Goal: Transaction & Acquisition: Register for event/course

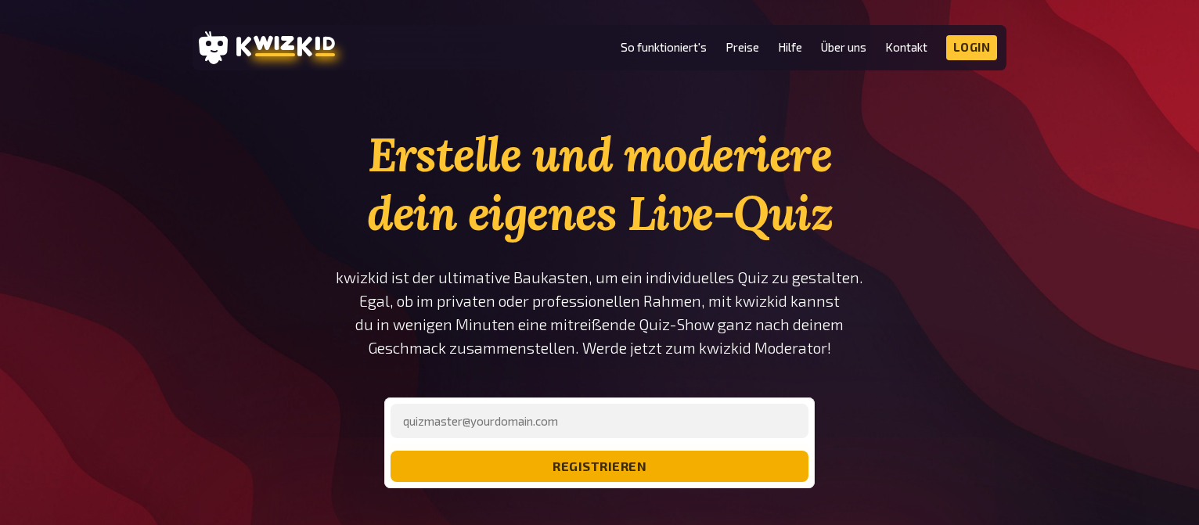
click at [788, 464] on button "registrieren" at bounding box center [599, 466] width 418 height 31
click at [709, 467] on button "registrieren" at bounding box center [599, 466] width 418 height 31
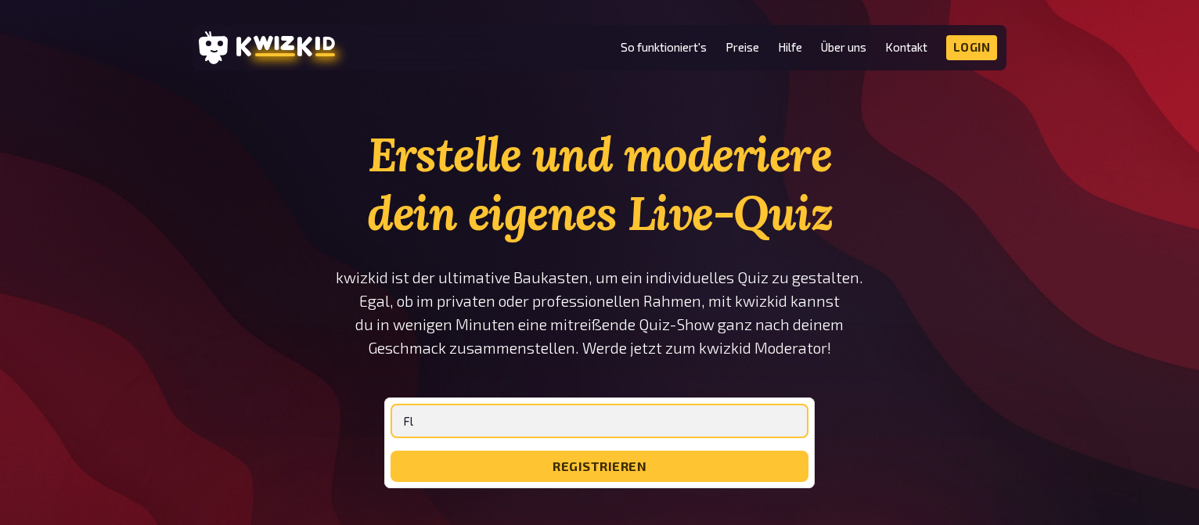
type input "F"
type input "sarai260665"
click at [699, 416] on input "sarai260665" at bounding box center [599, 421] width 418 height 34
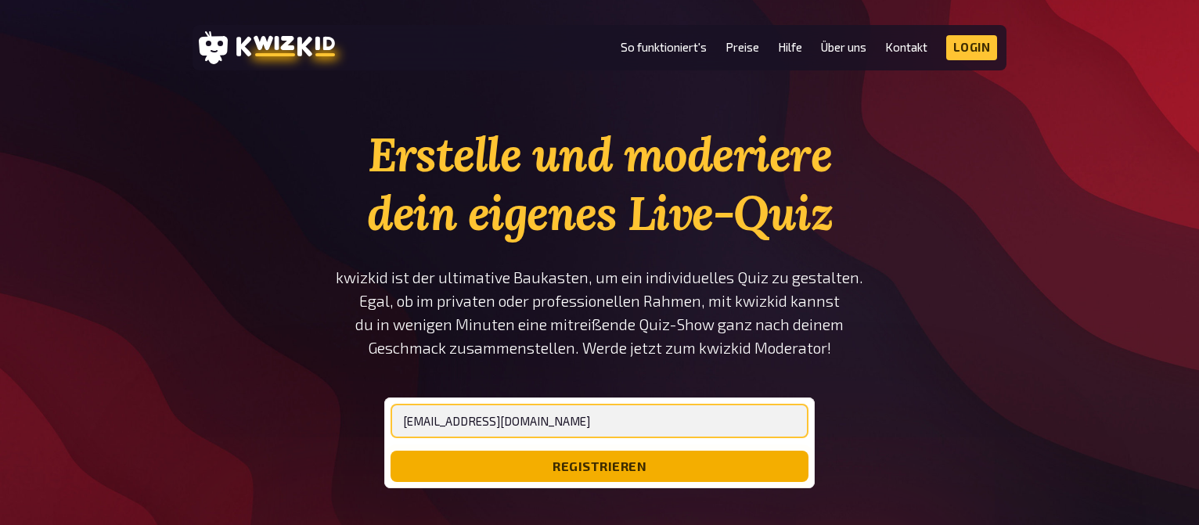
type input "[EMAIL_ADDRESS][DOMAIN_NAME]"
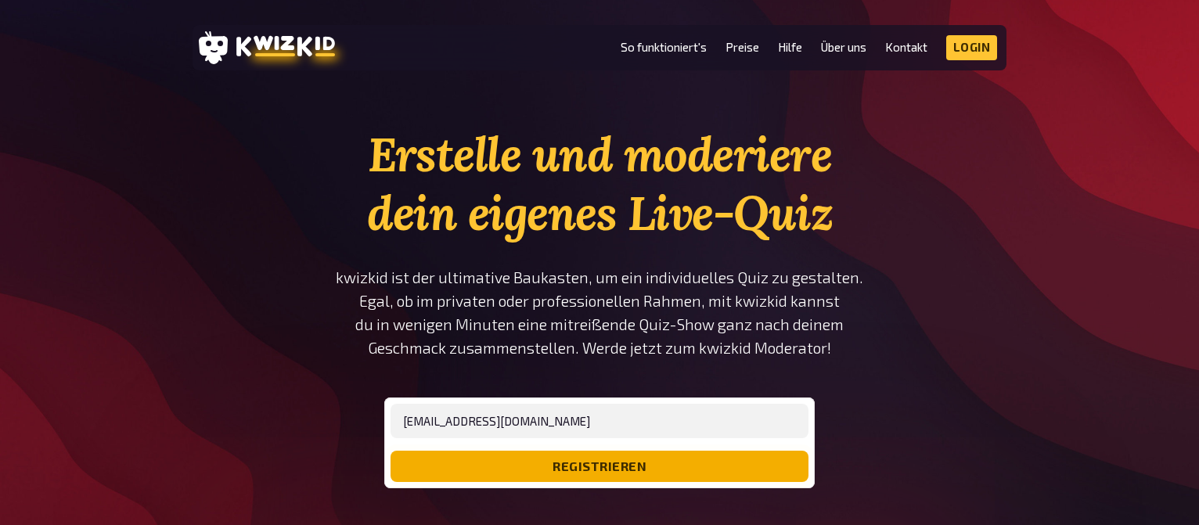
click at [643, 468] on button "registrieren" at bounding box center [599, 466] width 418 height 31
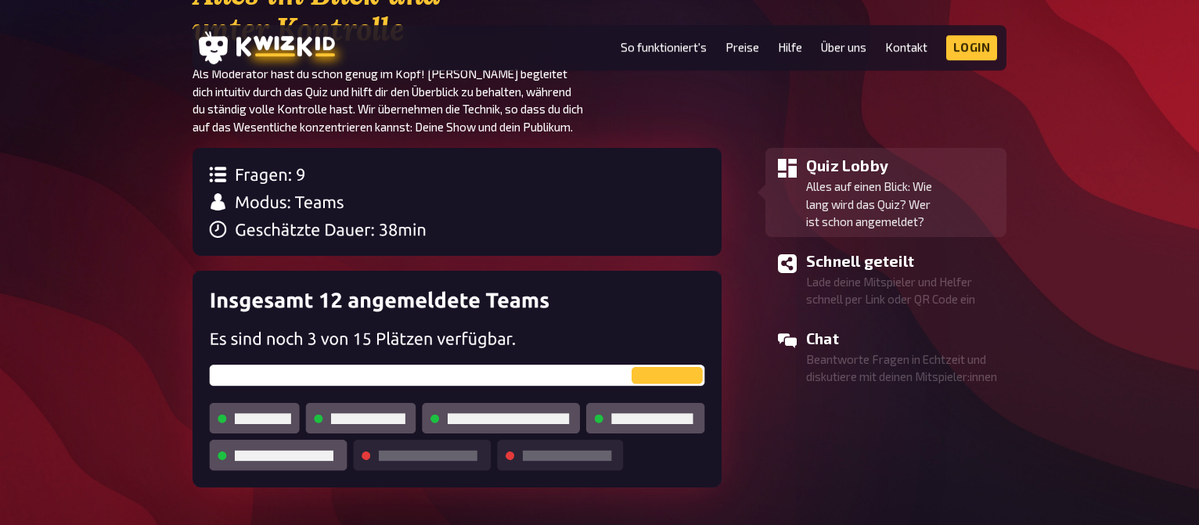
scroll to position [1395, 0]
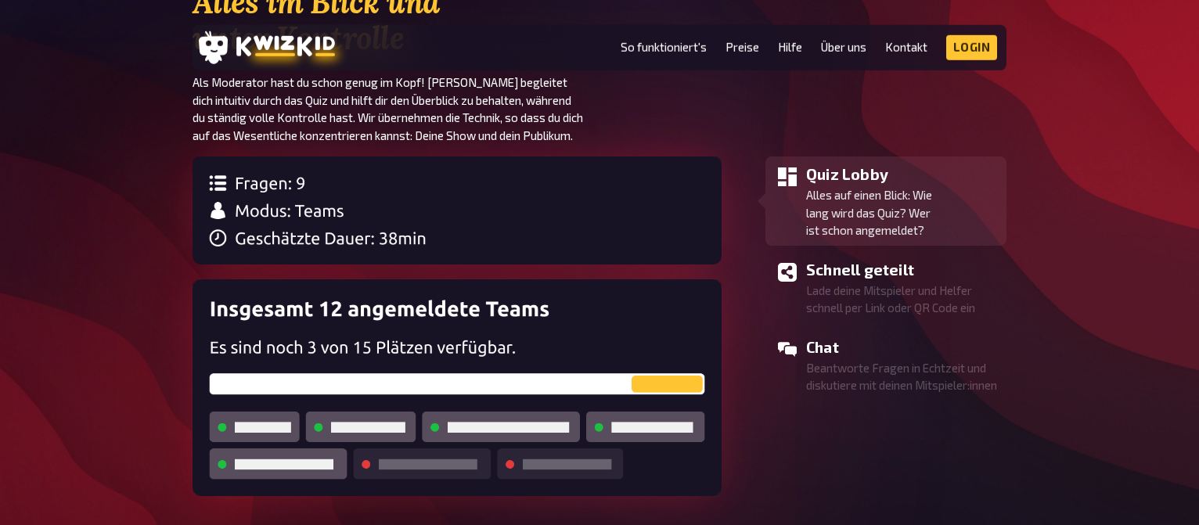
click at [534, 328] on img at bounding box center [457, 387] width 529 height 217
click at [520, 372] on img at bounding box center [457, 387] width 529 height 217
click at [588, 385] on img at bounding box center [457, 387] width 529 height 217
click at [663, 381] on img at bounding box center [457, 387] width 529 height 217
click at [920, 243] on li "Quiz Lobby Alles auf einen Blick: Wie lang wird das Quiz? Wer ist schon angemel…" at bounding box center [885, 201] width 241 height 89
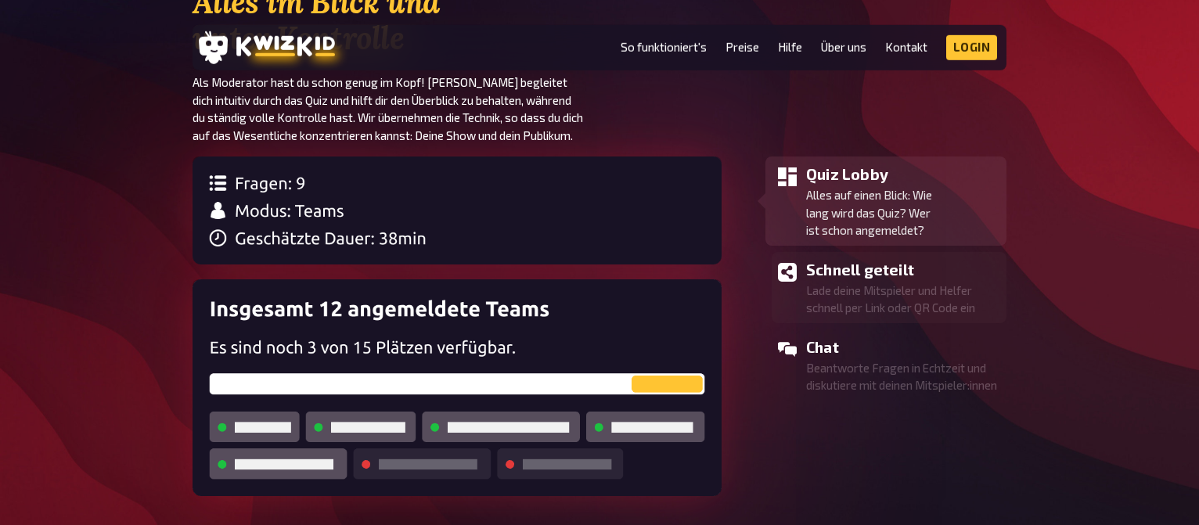
click at [909, 277] on h3 "Schnell geteilt" at bounding box center [903, 269] width 194 height 23
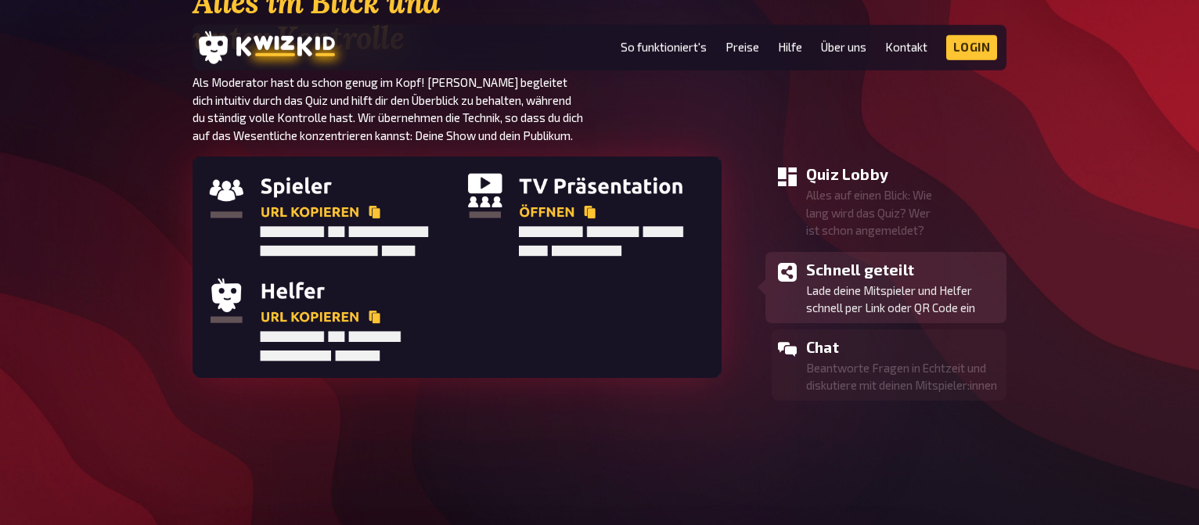
click at [881, 364] on p "Beantworte Fragen in Echtzeit und diskutiere mit deinen Mitspieler:innen" at bounding box center [903, 376] width 194 height 35
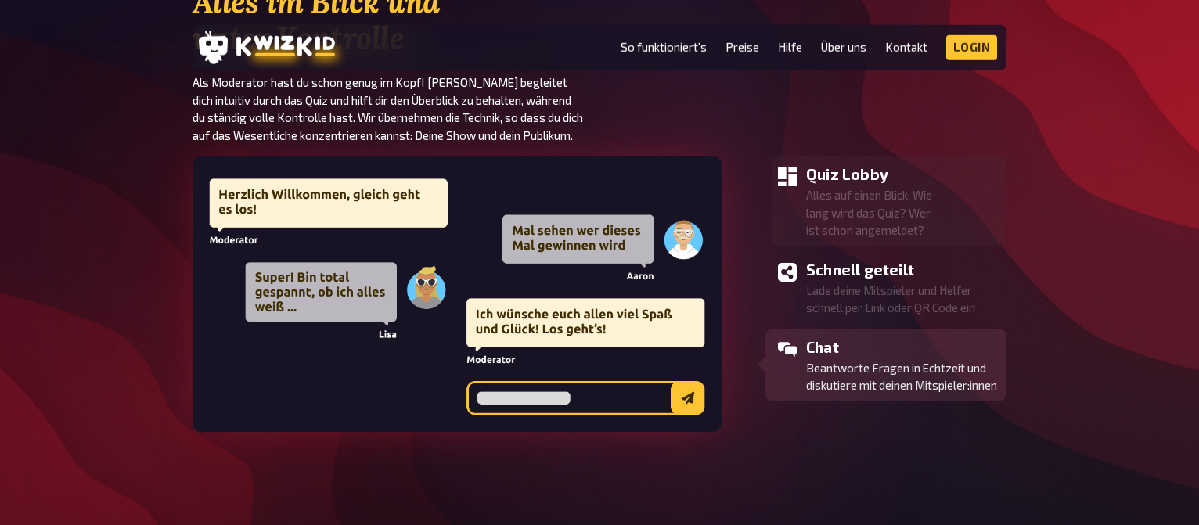
click at [868, 209] on p "Alles auf einen Blick: Wie lang wird das Quiz? Wer ist schon angemeldet?" at bounding box center [903, 212] width 194 height 53
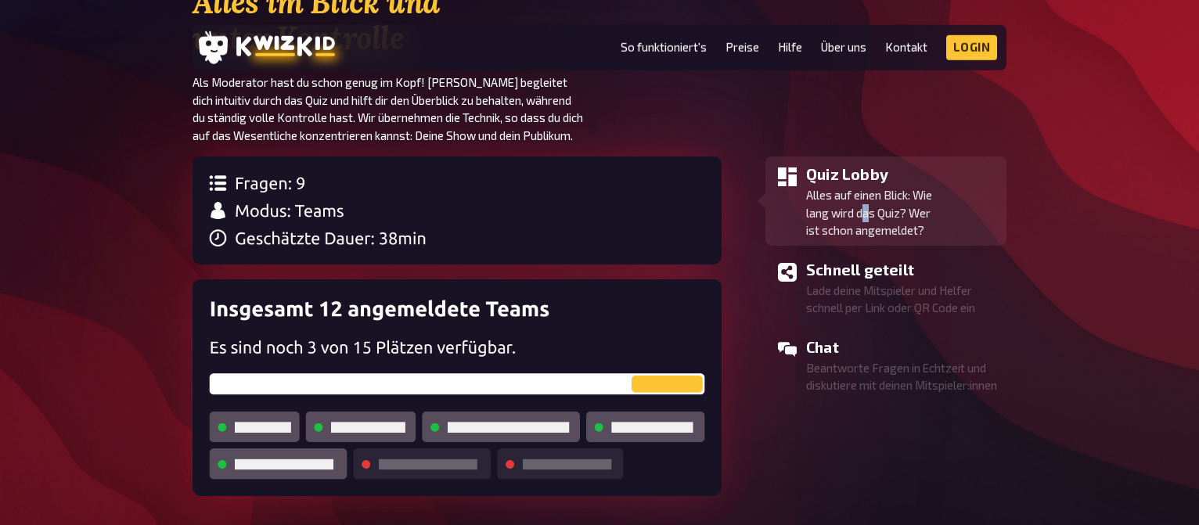
drag, startPoint x: 448, startPoint y: 214, endPoint x: 401, endPoint y: 225, distance: 49.2
click at [448, 214] on img at bounding box center [457, 211] width 529 height 108
click at [905, 47] on link "Kontakt" at bounding box center [906, 47] width 42 height 13
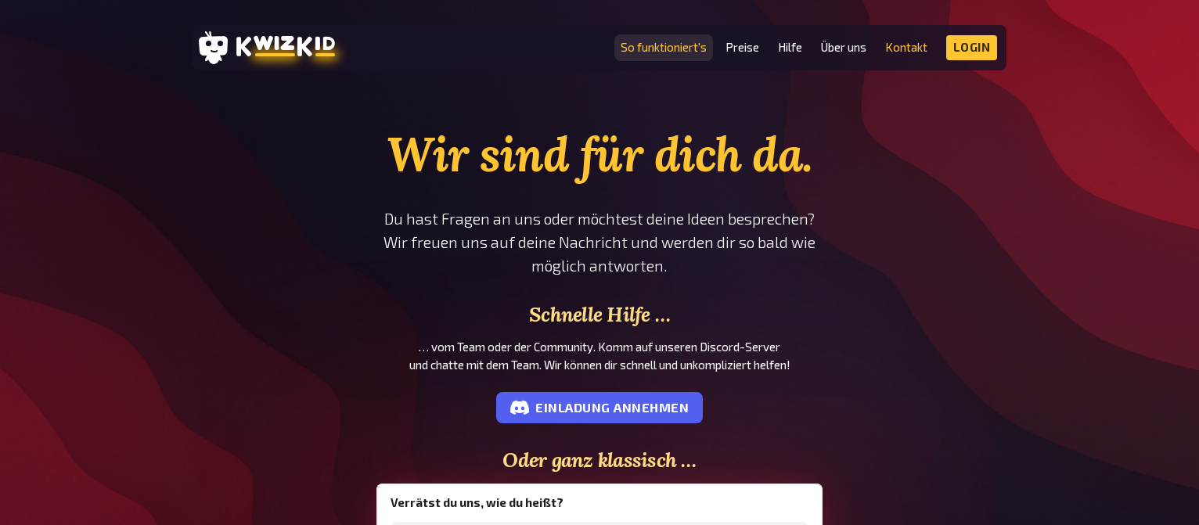
click at [670, 46] on link "So funktioniert's" at bounding box center [664, 47] width 86 height 13
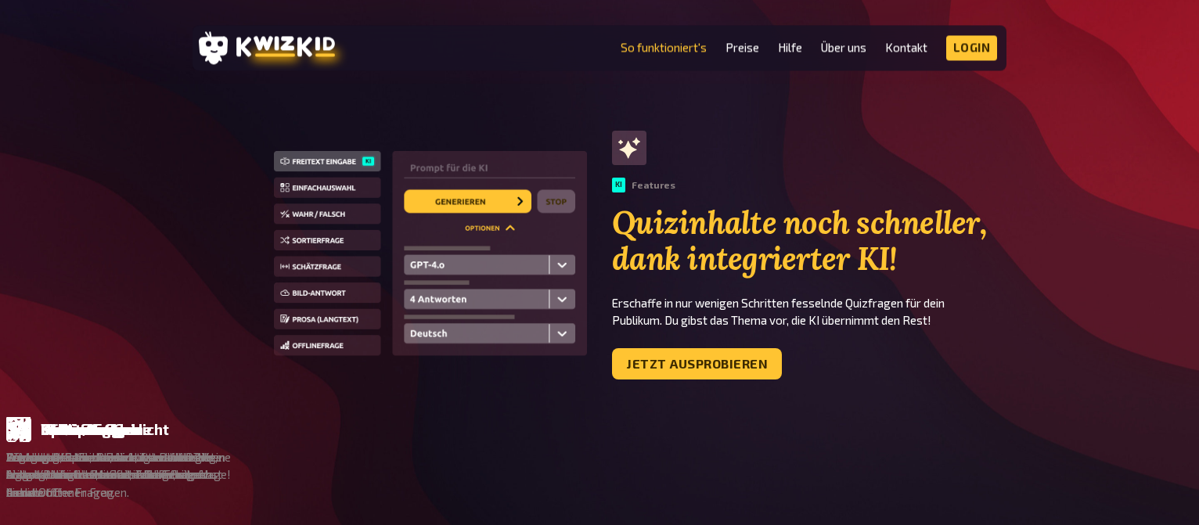
scroll to position [899, 0]
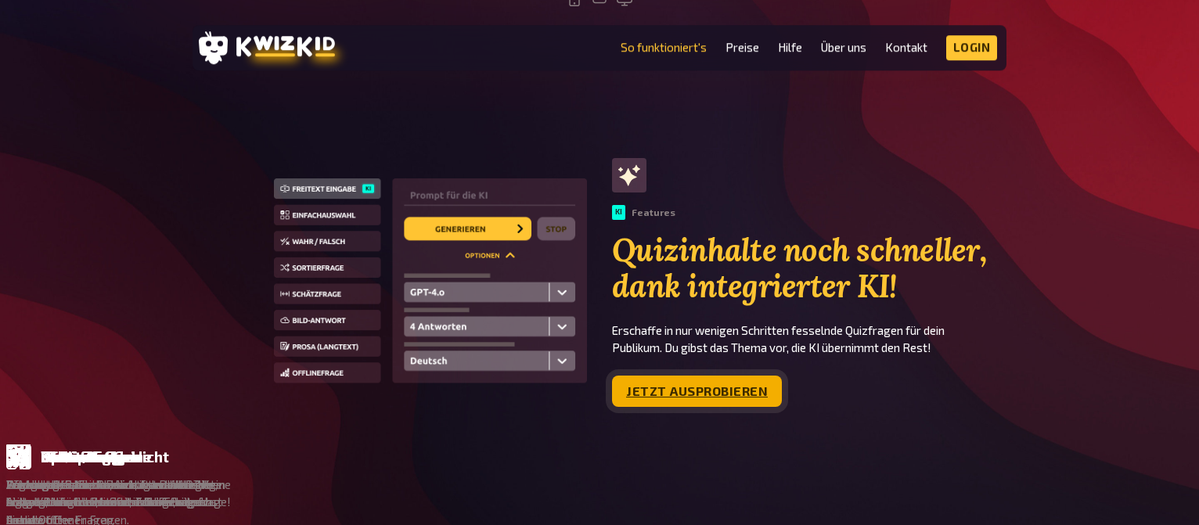
click at [693, 392] on link "Jetzt ausprobieren" at bounding box center [697, 391] width 170 height 31
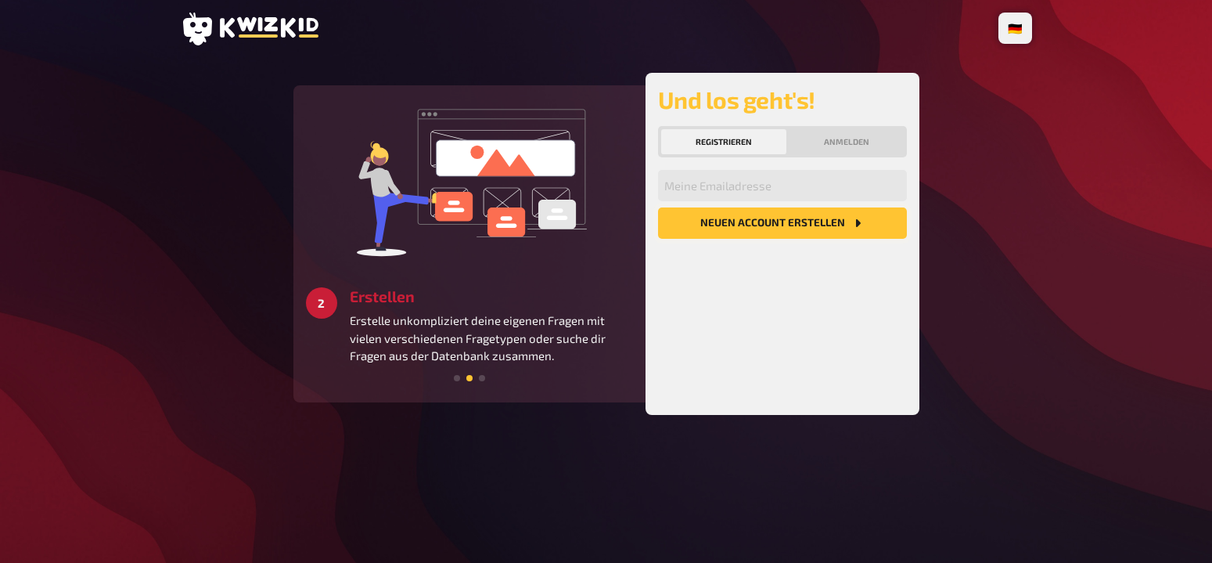
click at [787, 223] on button "Neuen Account Erstellen" at bounding box center [782, 222] width 249 height 31
